Goal: Navigation & Orientation: Find specific page/section

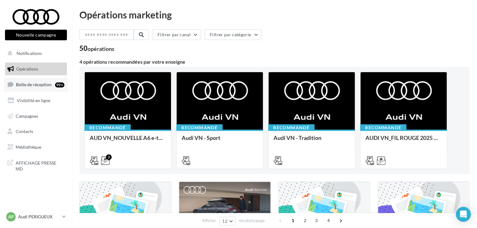
click at [50, 85] on span "Boîte de réception" at bounding box center [34, 84] width 36 height 5
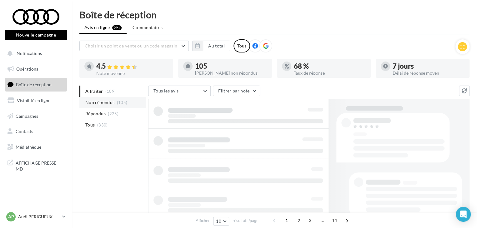
click at [125, 103] on span "(105)" at bounding box center [122, 102] width 11 height 5
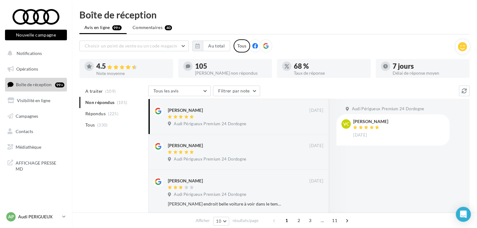
click at [41, 217] on p "Audi PERIGUEUX" at bounding box center [39, 217] width 42 height 6
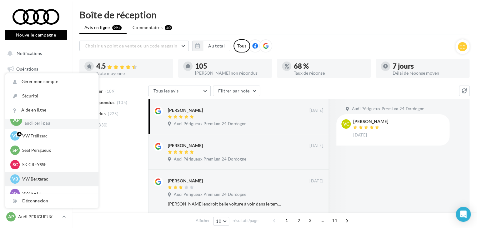
scroll to position [14, 0]
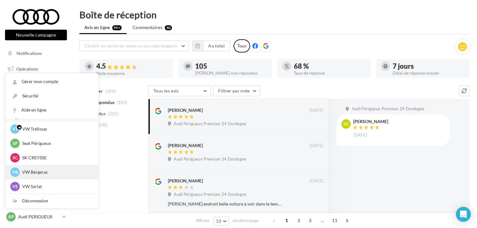
click at [44, 167] on div "VB VW Bergerac vw-lasa-24100" at bounding box center [51, 172] width 93 height 14
click at [43, 170] on p "VW Bergerac" at bounding box center [56, 172] width 69 height 6
